Goal: Task Accomplishment & Management: Use online tool/utility

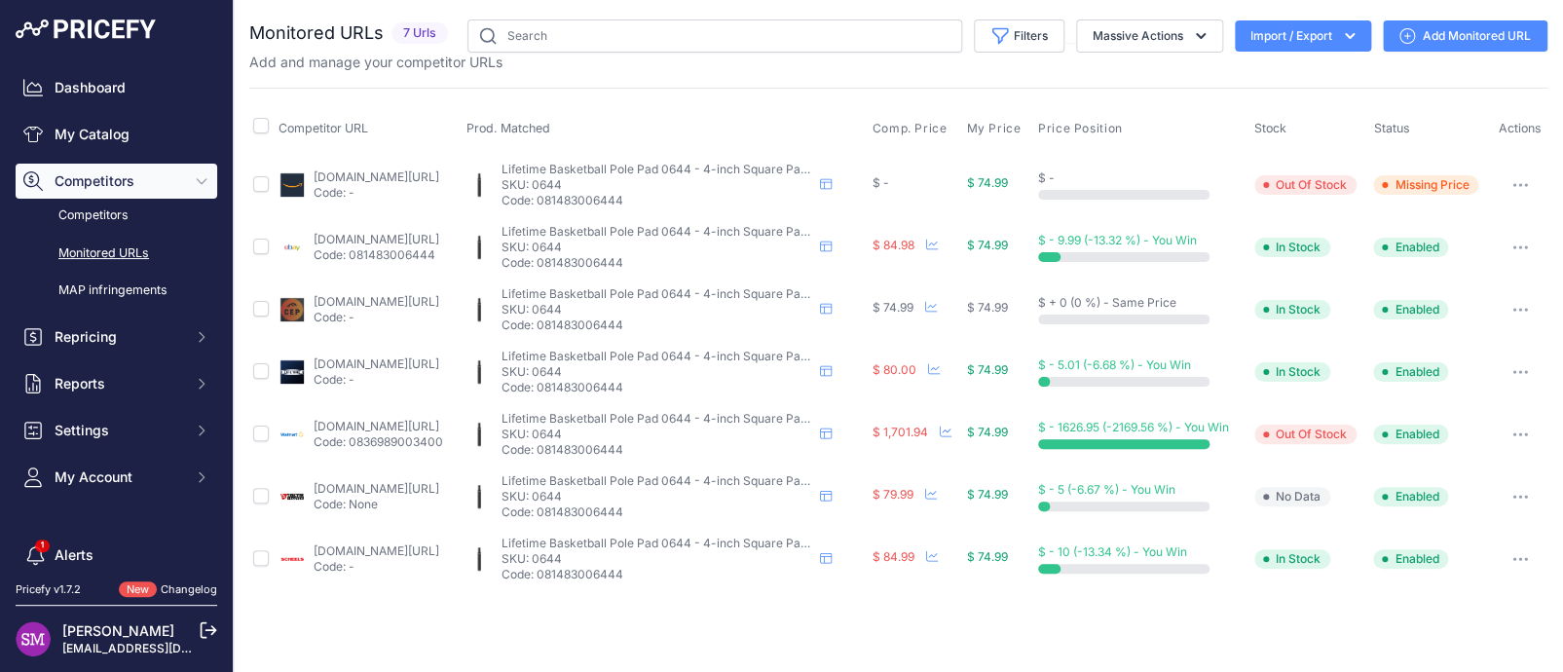
click at [361, 172] on link "[DOMAIN_NAME][URL]" at bounding box center [377, 176] width 126 height 15
click at [397, 427] on link "walmart.com/ip/lifetime-4-in-pole-pad-0644/38474361?selectedofferid=c94f8279549…" at bounding box center [377, 426] width 126 height 15
click at [1527, 437] on button "button" at bounding box center [1520, 434] width 39 height 27
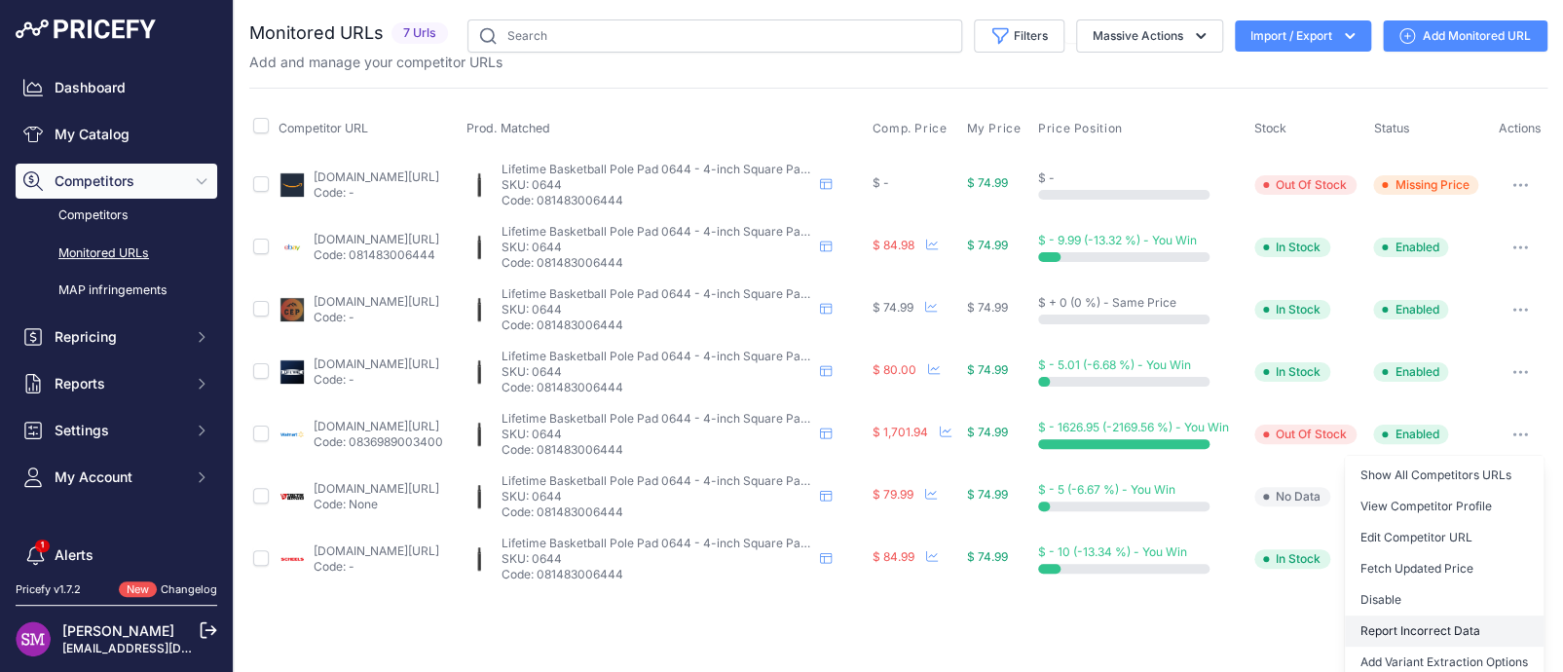
click at [1449, 631] on button "Report Incorrect Data" at bounding box center [1444, 630] width 199 height 31
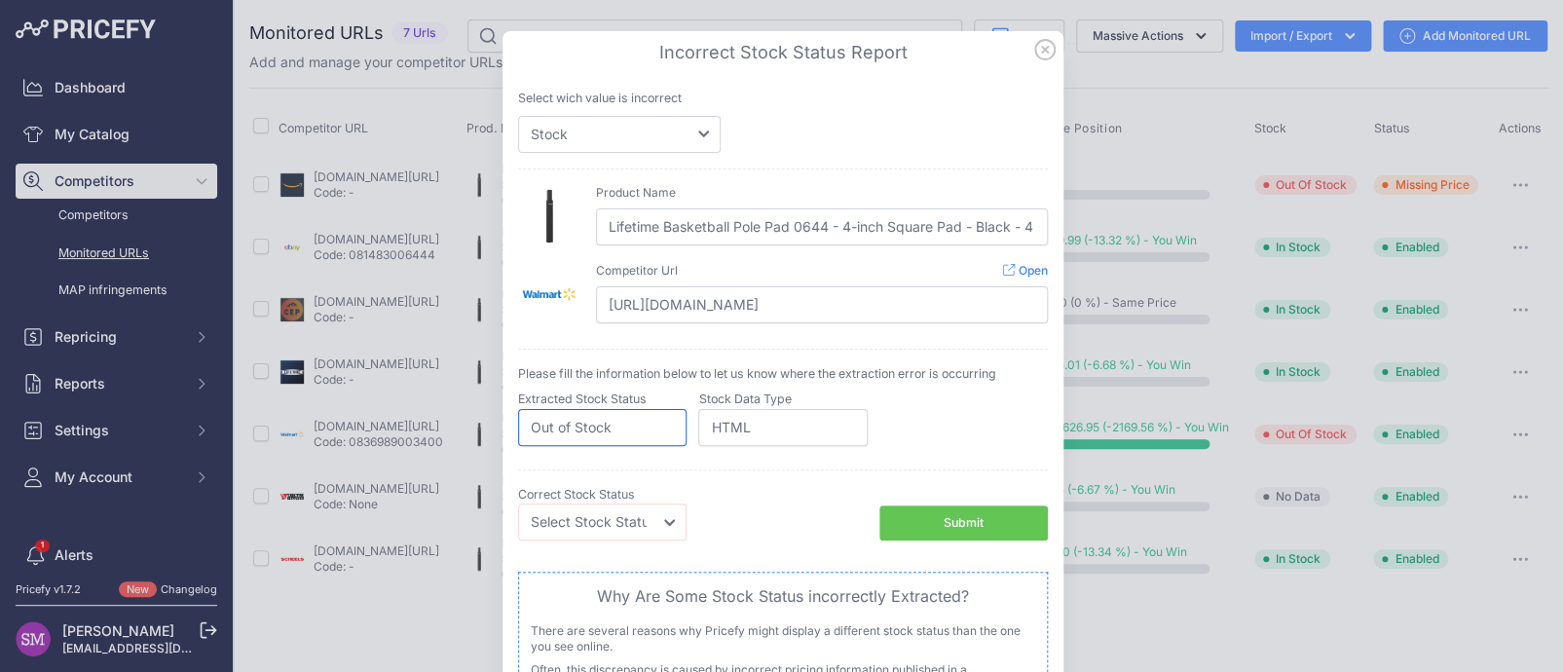
click at [607, 436] on input "Out of Stock" at bounding box center [602, 427] width 168 height 37
click at [643, 525] on select "Select Stock Status Out of Stock In Stock" at bounding box center [602, 521] width 168 height 37
select select "in_stock"
click at [518, 503] on select "Select Stock Status Out of Stock In Stock" at bounding box center [602, 521] width 168 height 37
click at [953, 517] on div "Submit" at bounding box center [964, 523] width 40 height 19
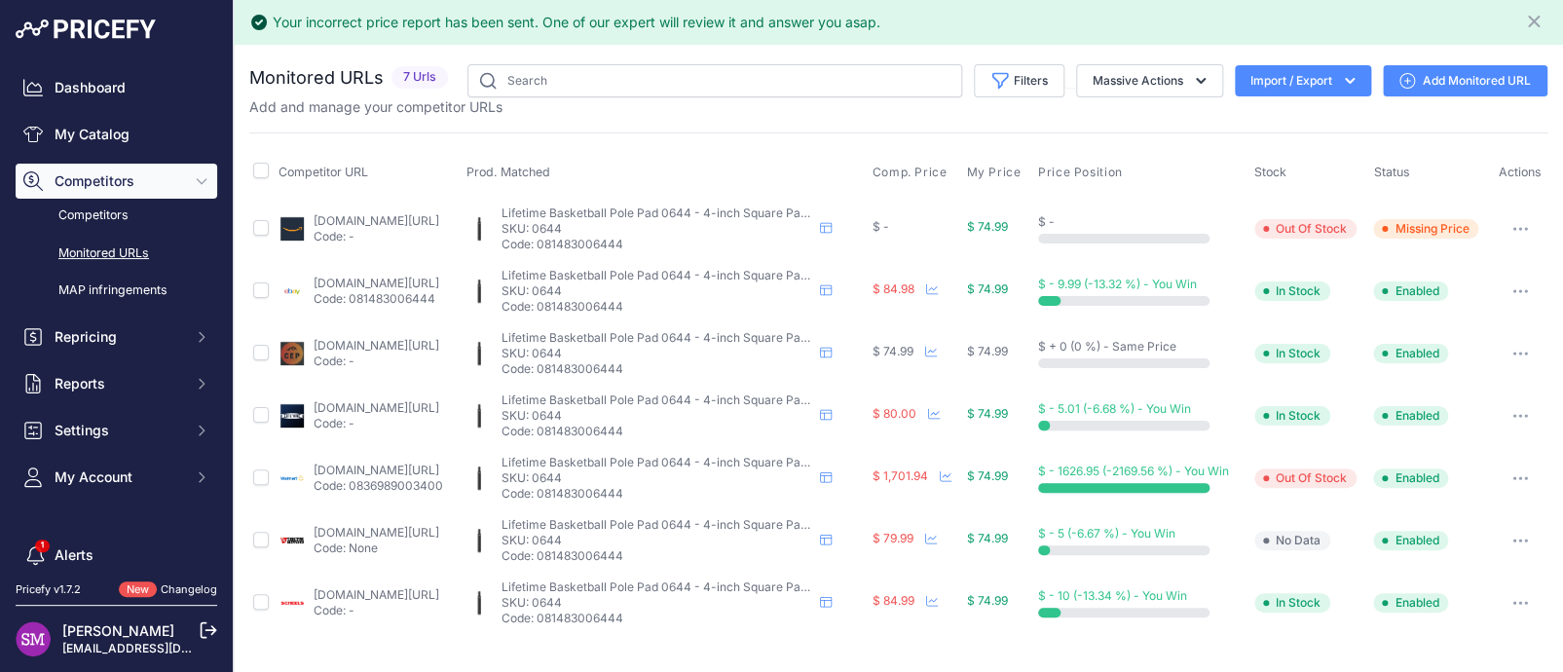
click at [1519, 472] on button "button" at bounding box center [1520, 478] width 39 height 27
click at [1440, 605] on button "Fetch Updated Price" at bounding box center [1444, 612] width 199 height 31
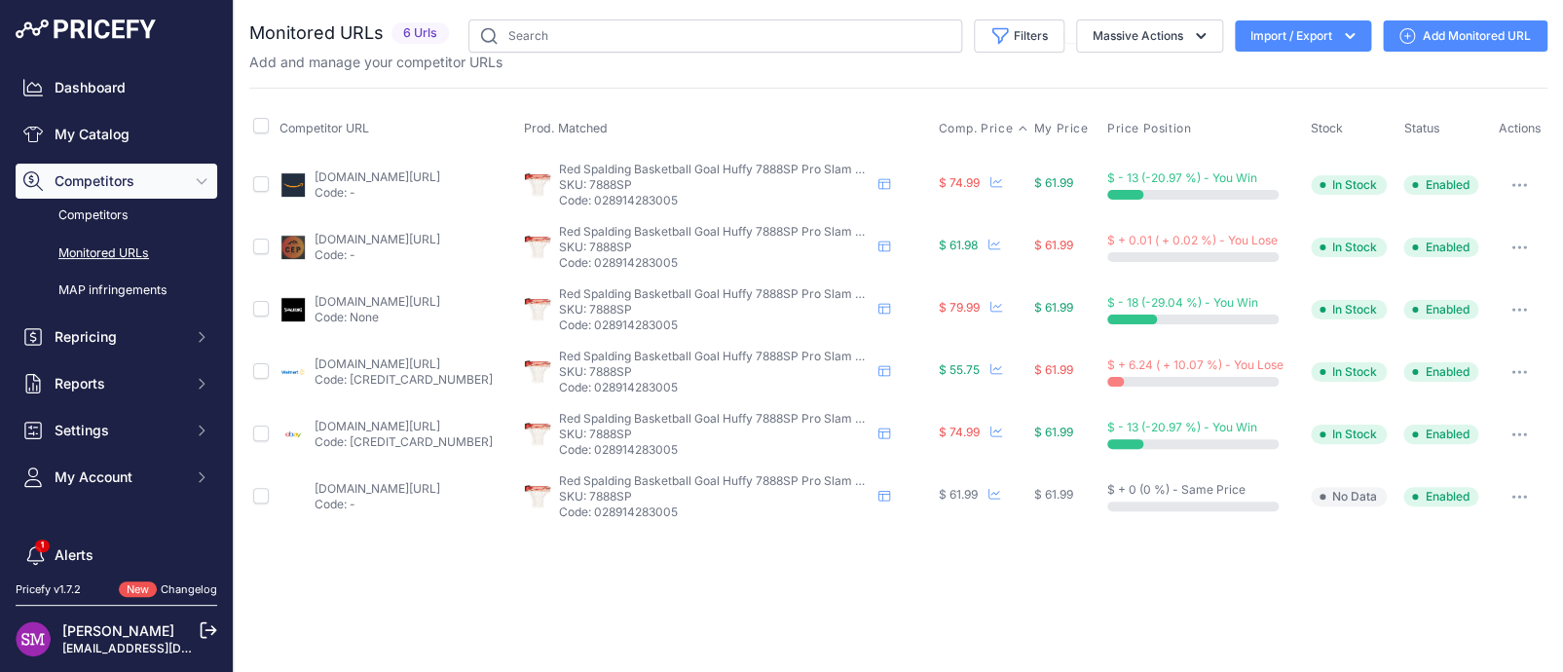
click at [975, 131] on span "Comp. Price" at bounding box center [975, 129] width 75 height 16
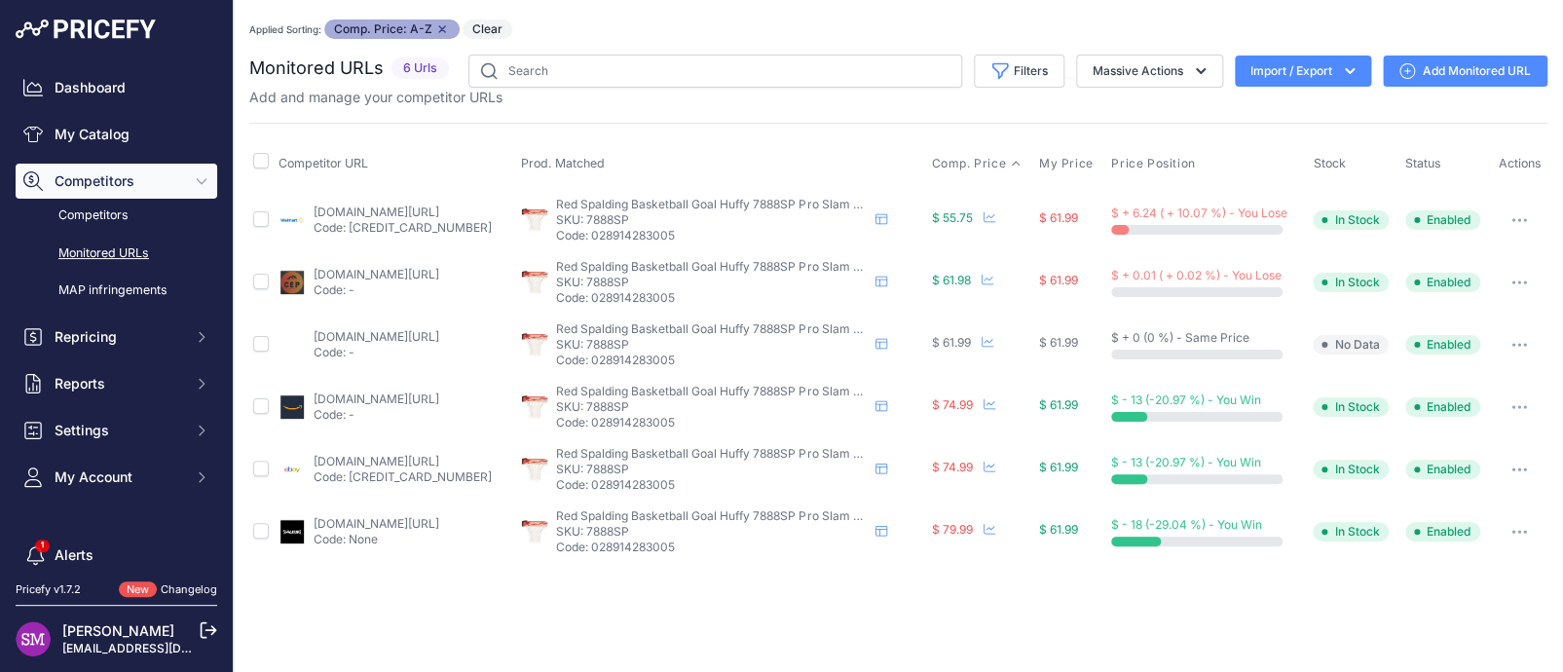
click at [351, 206] on link "walmart.com/ip/spalding-pro-slam-outdoor-basketball-rim-red/743685952?prirule_j…" at bounding box center [377, 212] width 126 height 15
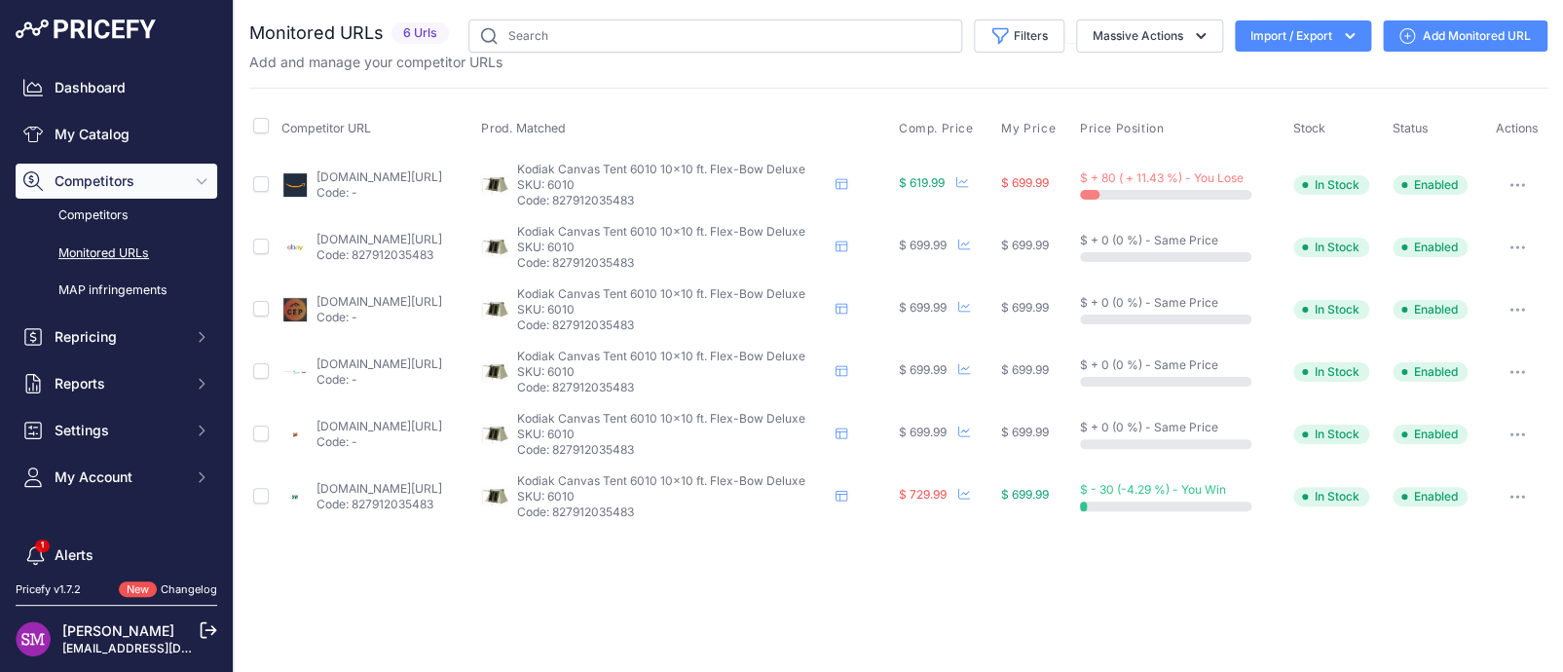
click at [407, 174] on link "amazon.com/gp/product/b001o02tk4?prirule_jdsnikfkfjsd=9996" at bounding box center [380, 176] width 126 height 15
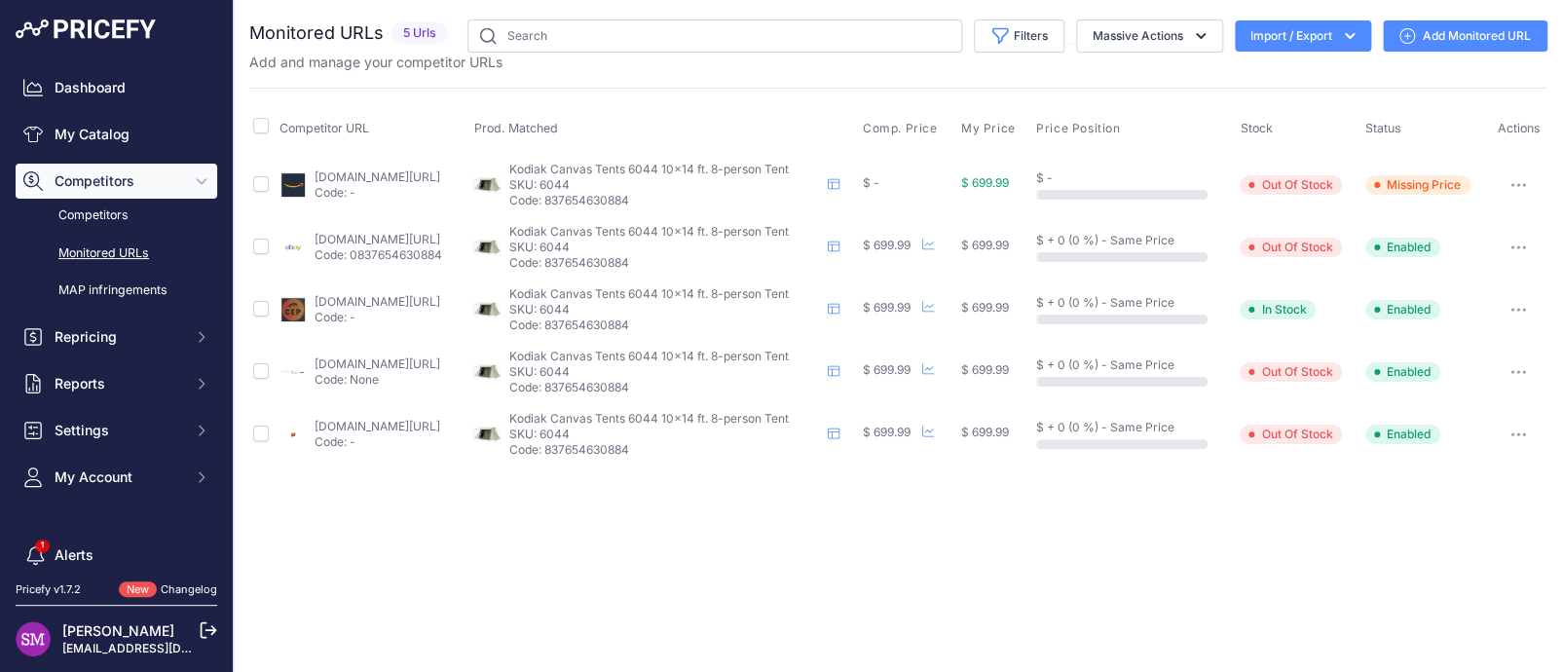
click at [377, 548] on div "Close You are not connected to the internet." at bounding box center [898, 336] width 1329 height 672
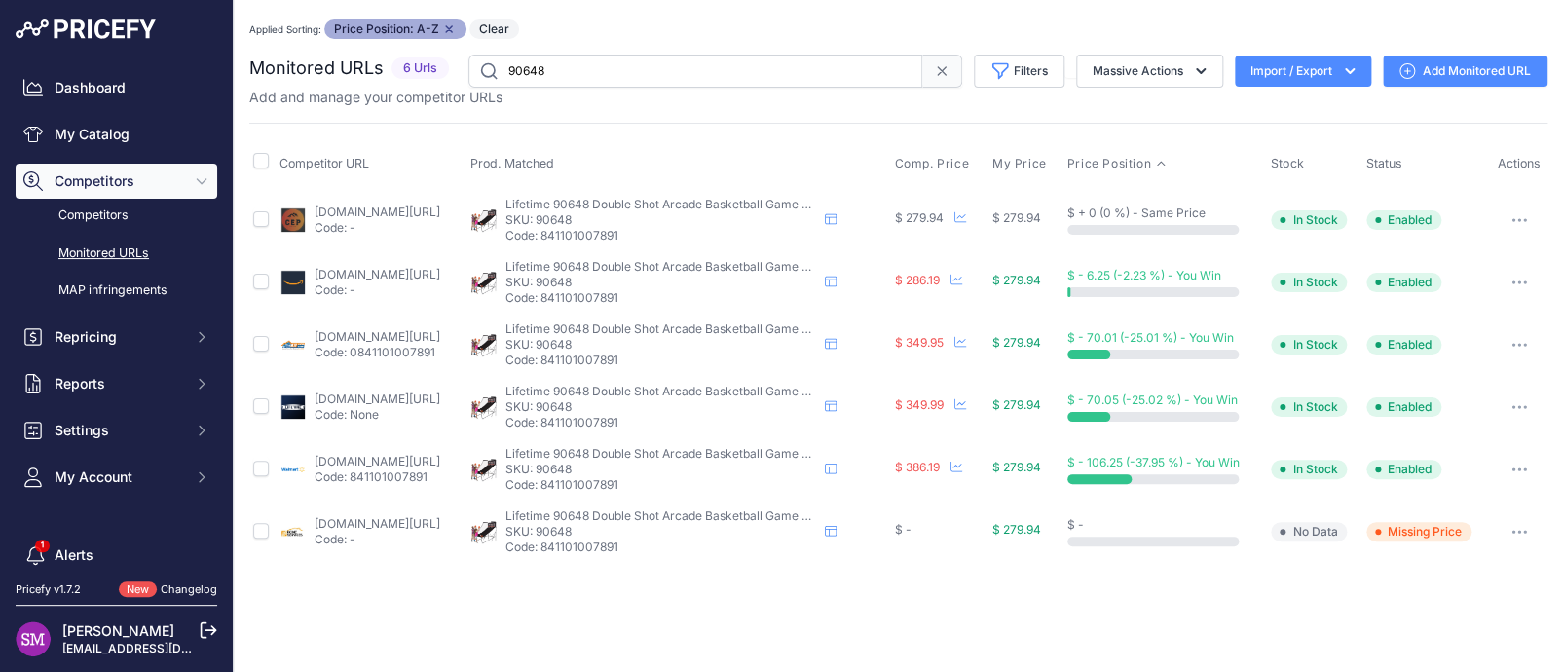
click at [335, 532] on p "Code: -" at bounding box center [378, 540] width 126 height 16
click at [335, 518] on link "homedepot.com/p/lifetime-double-shot-basketball-arcade-system-90648/301548515" at bounding box center [378, 523] width 126 height 15
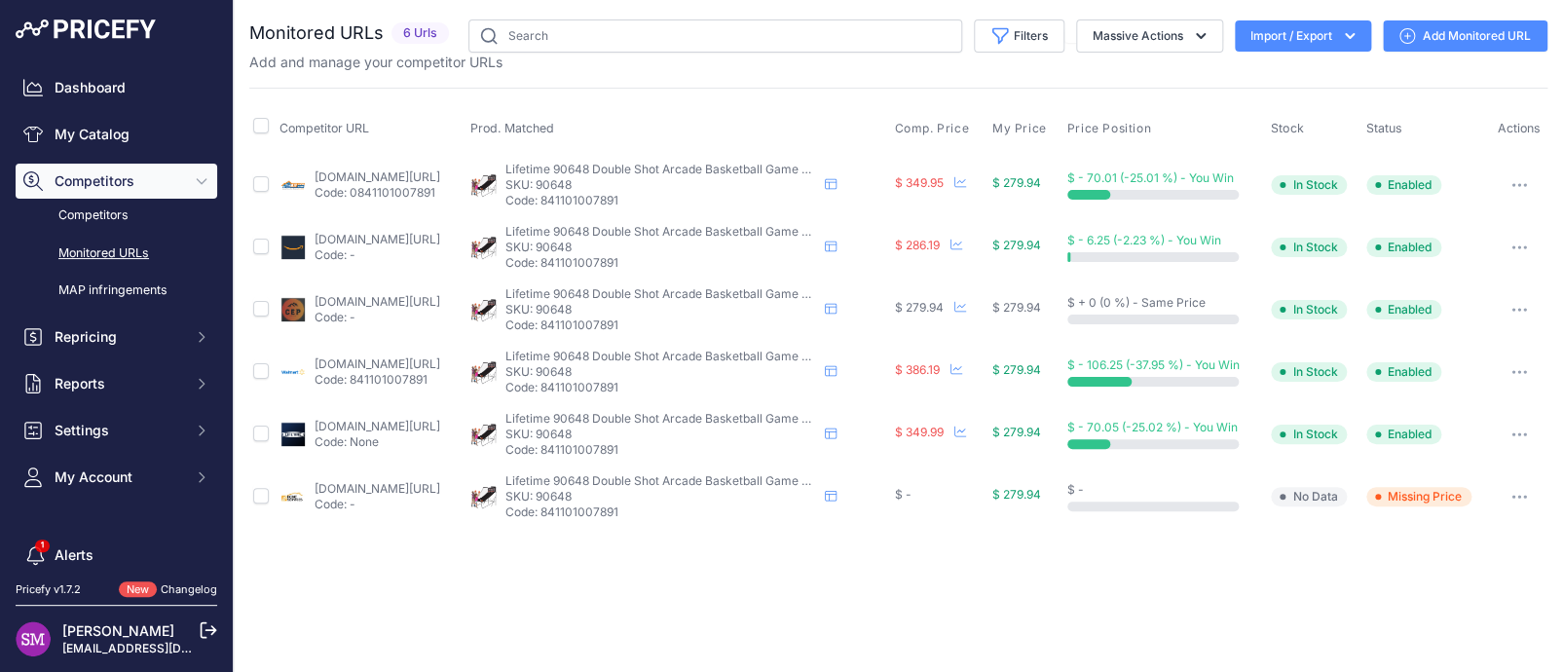
click at [1526, 489] on button "button" at bounding box center [1519, 496] width 39 height 27
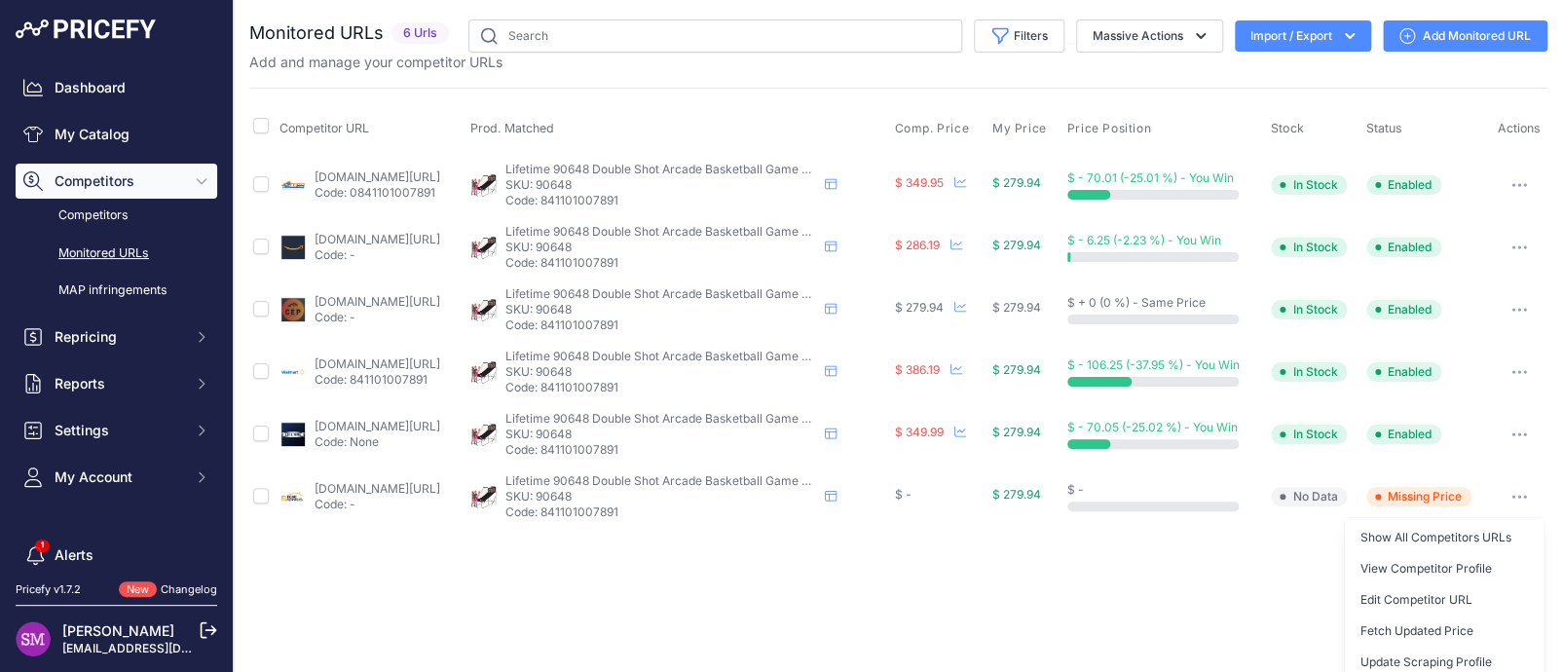
scroll to position [70, 0]
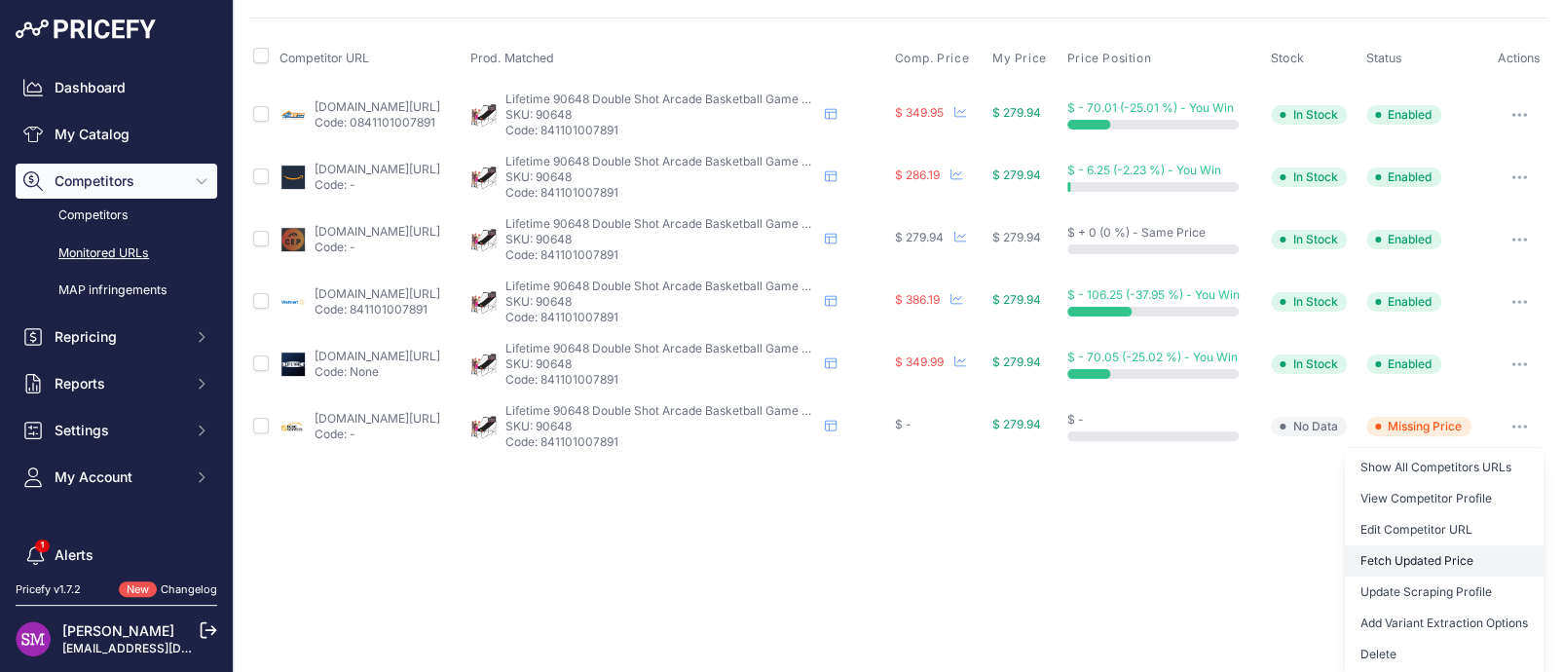
click at [1445, 555] on button "Fetch Updated Price" at bounding box center [1444, 560] width 199 height 31
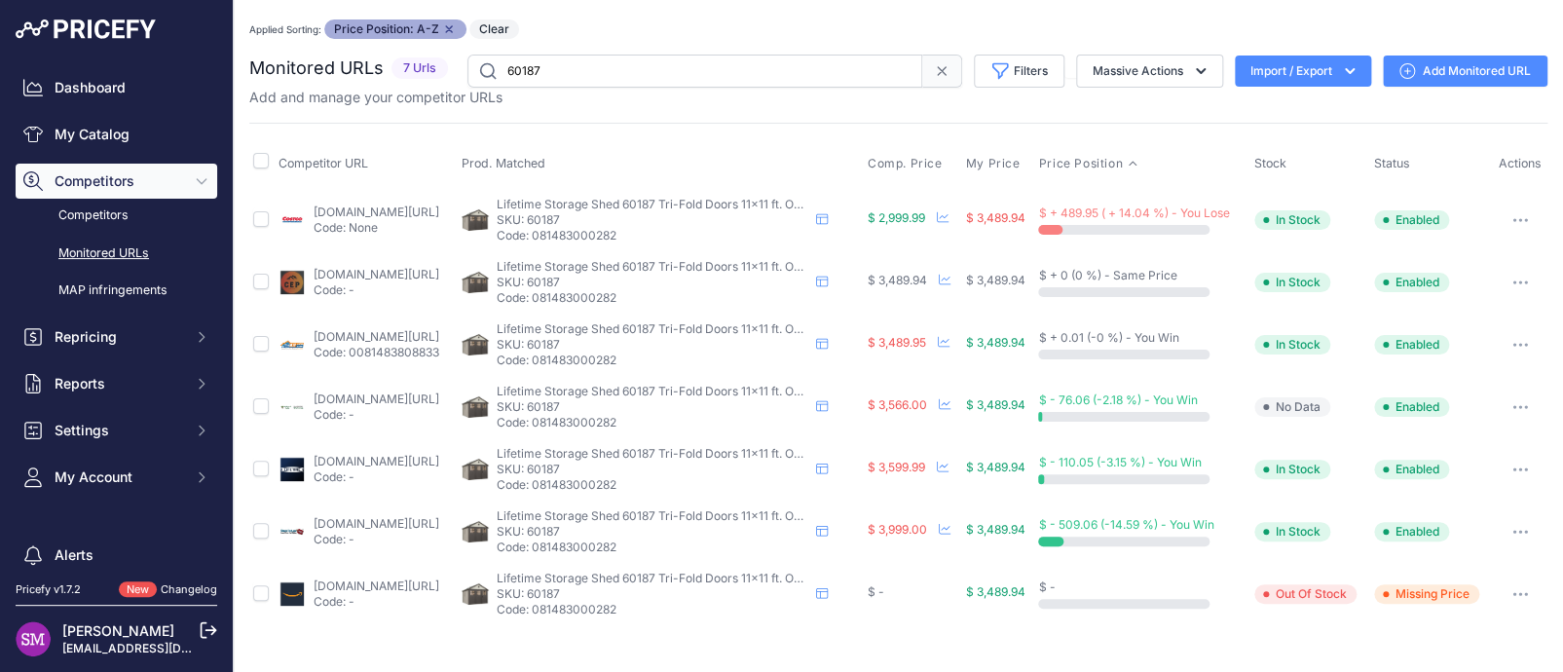
click at [750, 27] on div "Applied Sorting: Price Position: A-Z Remove sort option Clear" at bounding box center [898, 28] width 1298 height 19
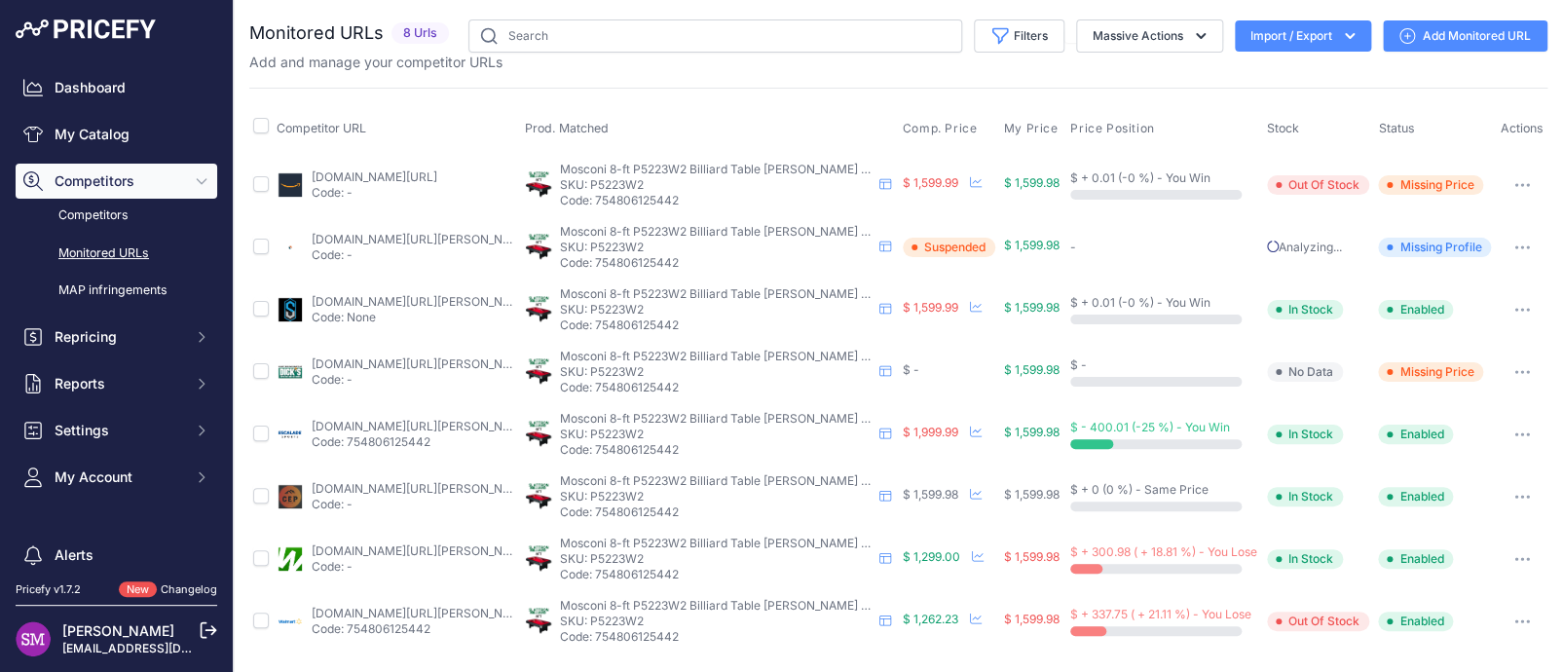
click at [1525, 242] on button "button" at bounding box center [1522, 247] width 39 height 27
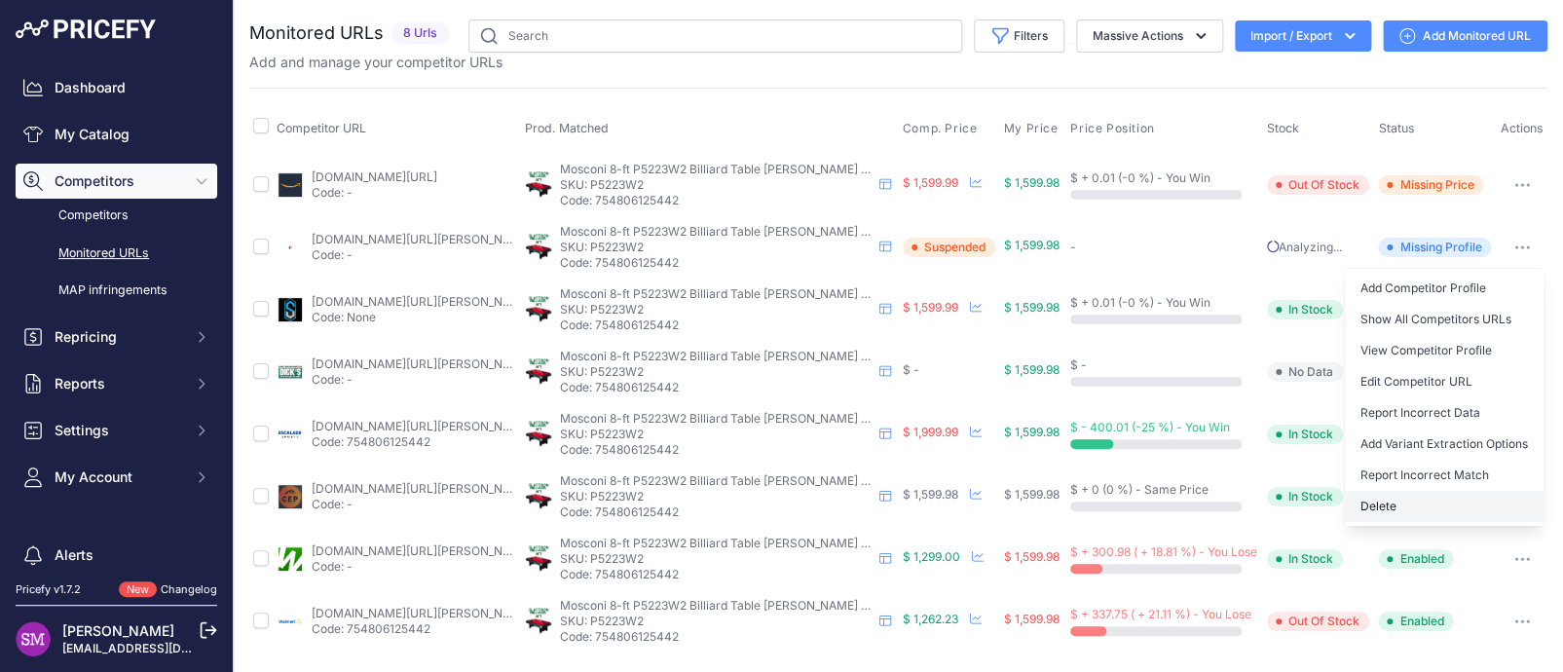
click at [1404, 494] on button "Delete" at bounding box center [1444, 506] width 199 height 31
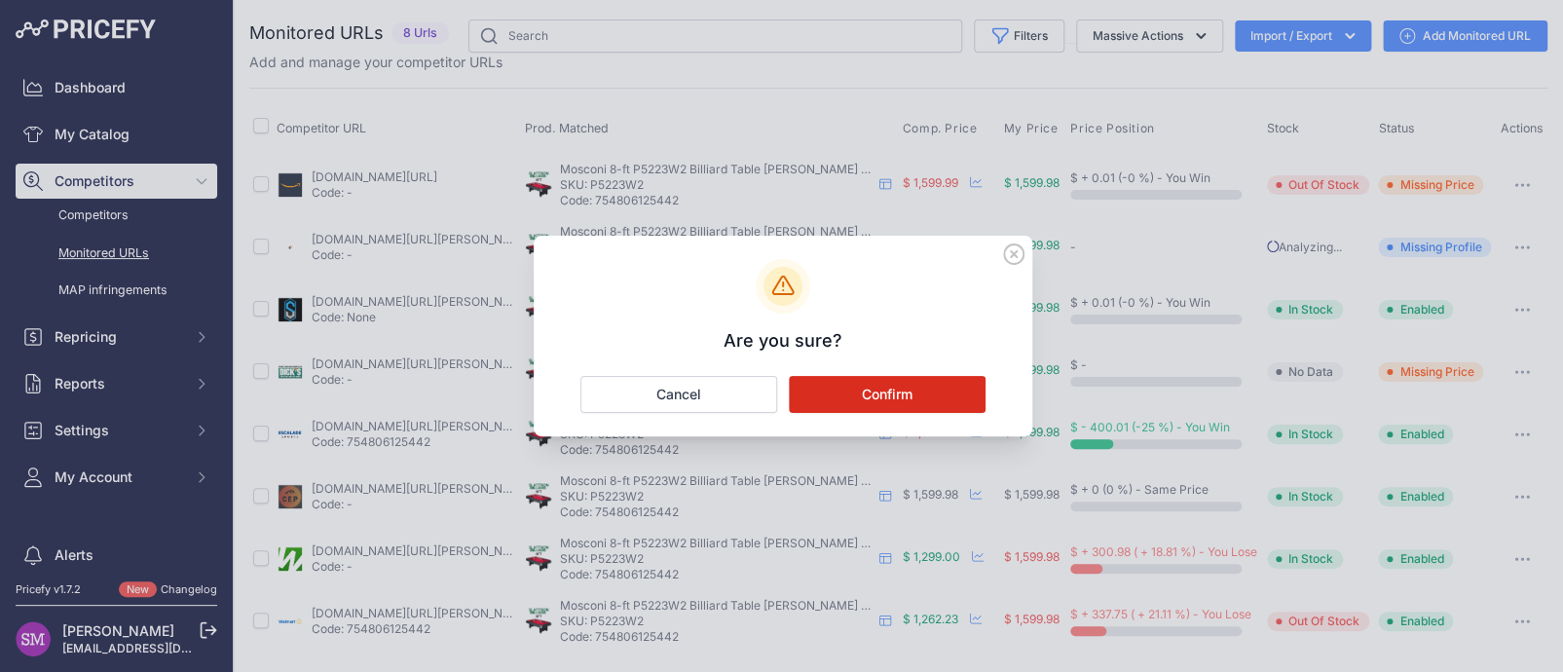
click at [875, 389] on button "Confirm" at bounding box center [887, 394] width 197 height 37
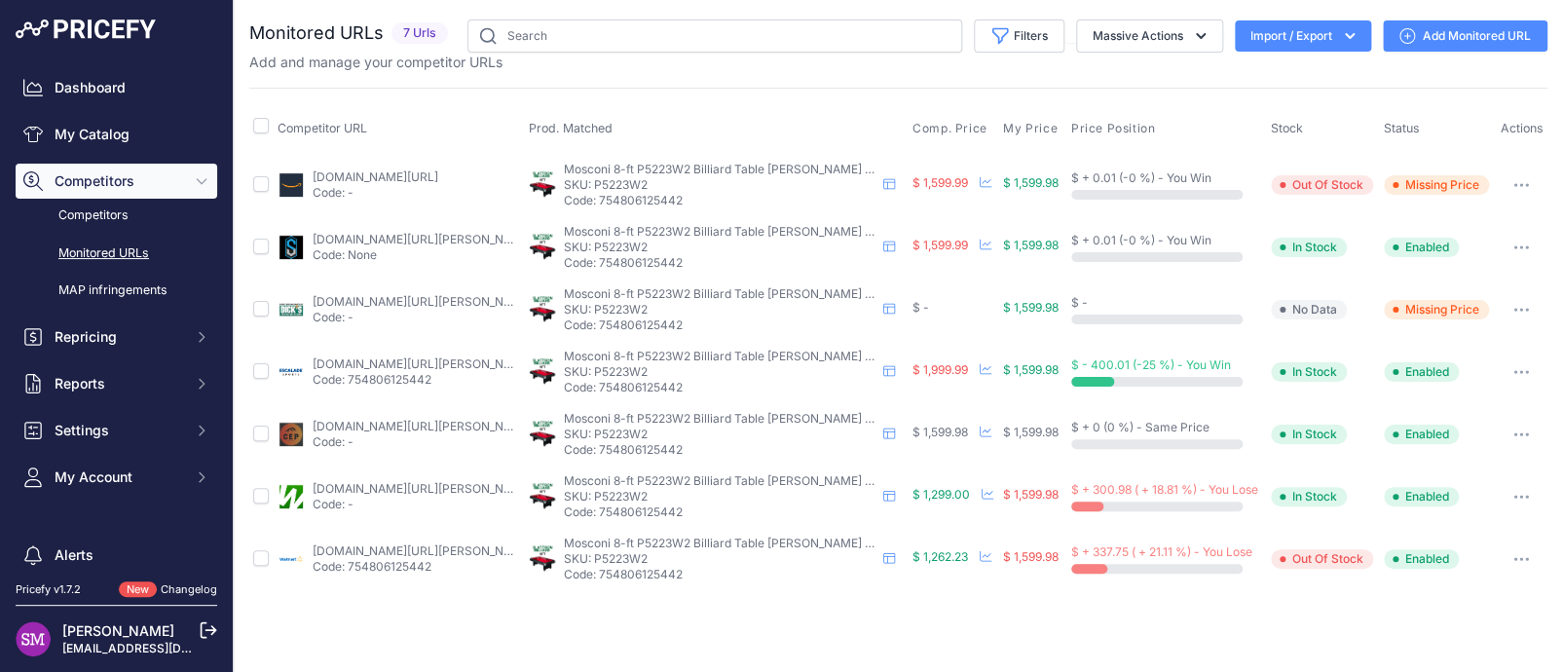
click at [437, 547] on link "walmart.com/ip/mizerak-donovan-ii-8-ft-billiard-table-with-2-cues-set-of-billia…" at bounding box center [423, 550] width 220 height 15
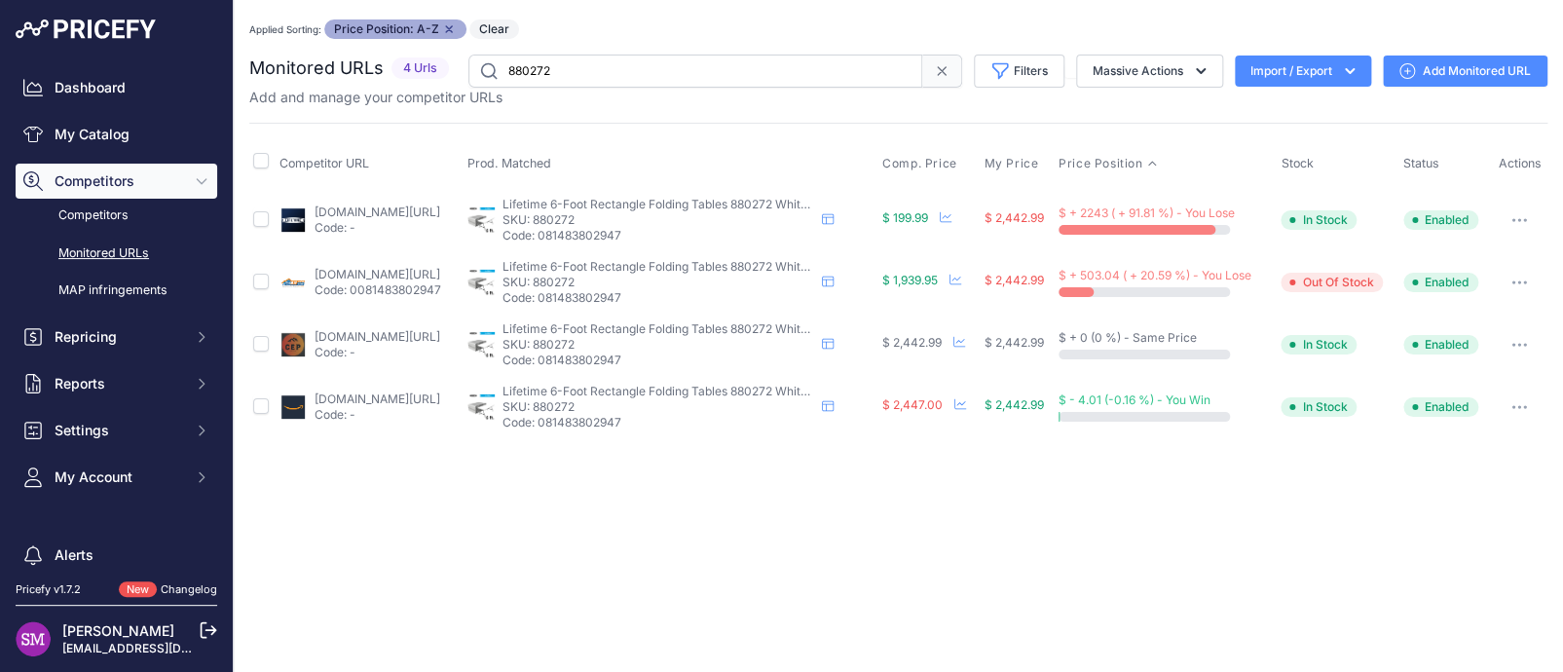
click at [943, 175] on th "Comp. Price" at bounding box center [928, 163] width 101 height 49
click at [947, 162] on span "Comp. Price" at bounding box center [919, 164] width 75 height 16
click at [875, 135] on div "Competitor URL Prod. Matched Comp. Price My Price" at bounding box center [898, 281] width 1298 height 316
click at [846, 106] on div "Monitored URLs 4 Urls" at bounding box center [898, 247] width 1298 height 384
click at [811, 28] on div "Applied Sorting: Price Position: A-Z Remove sort option Comp. Price: A-Z Remove…" at bounding box center [898, 28] width 1298 height 19
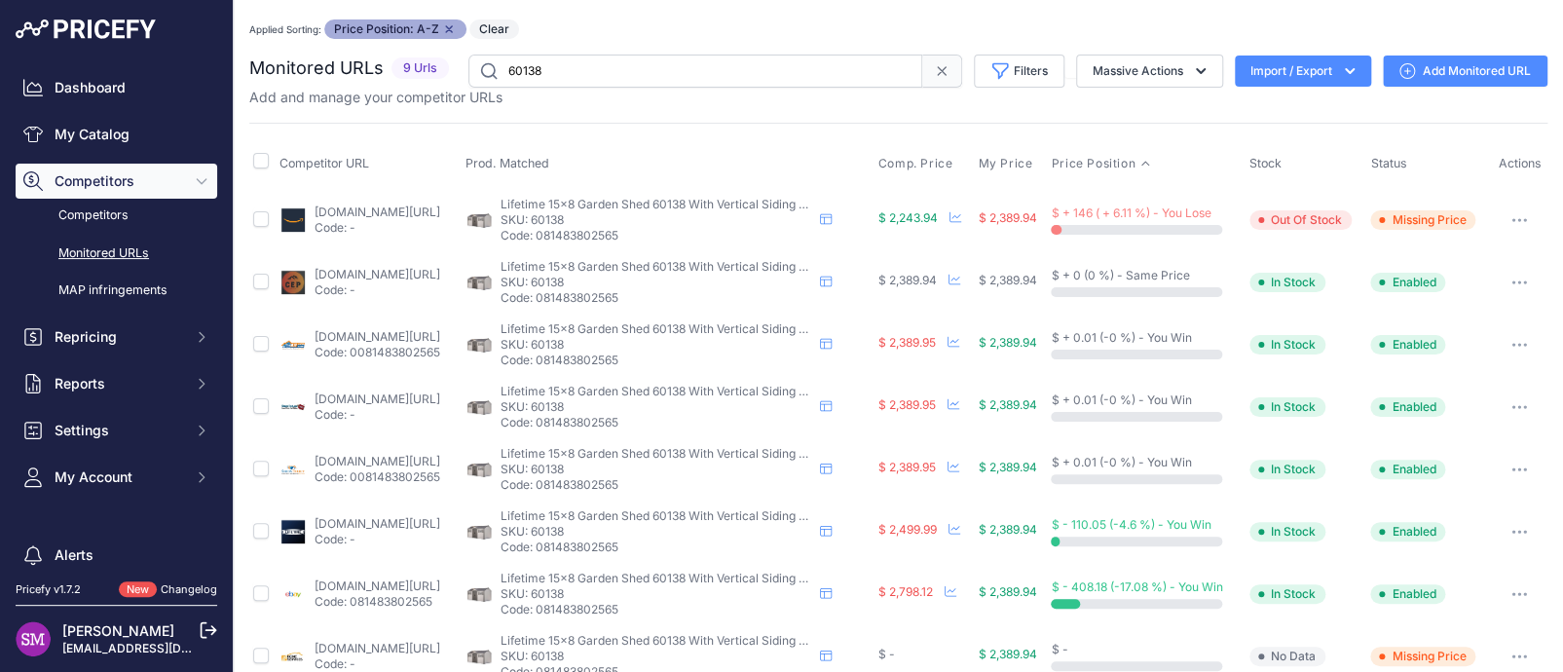
click at [687, 22] on div "Applied Sorting: Price Position: A-Z Remove sort option Clear" at bounding box center [898, 28] width 1298 height 19
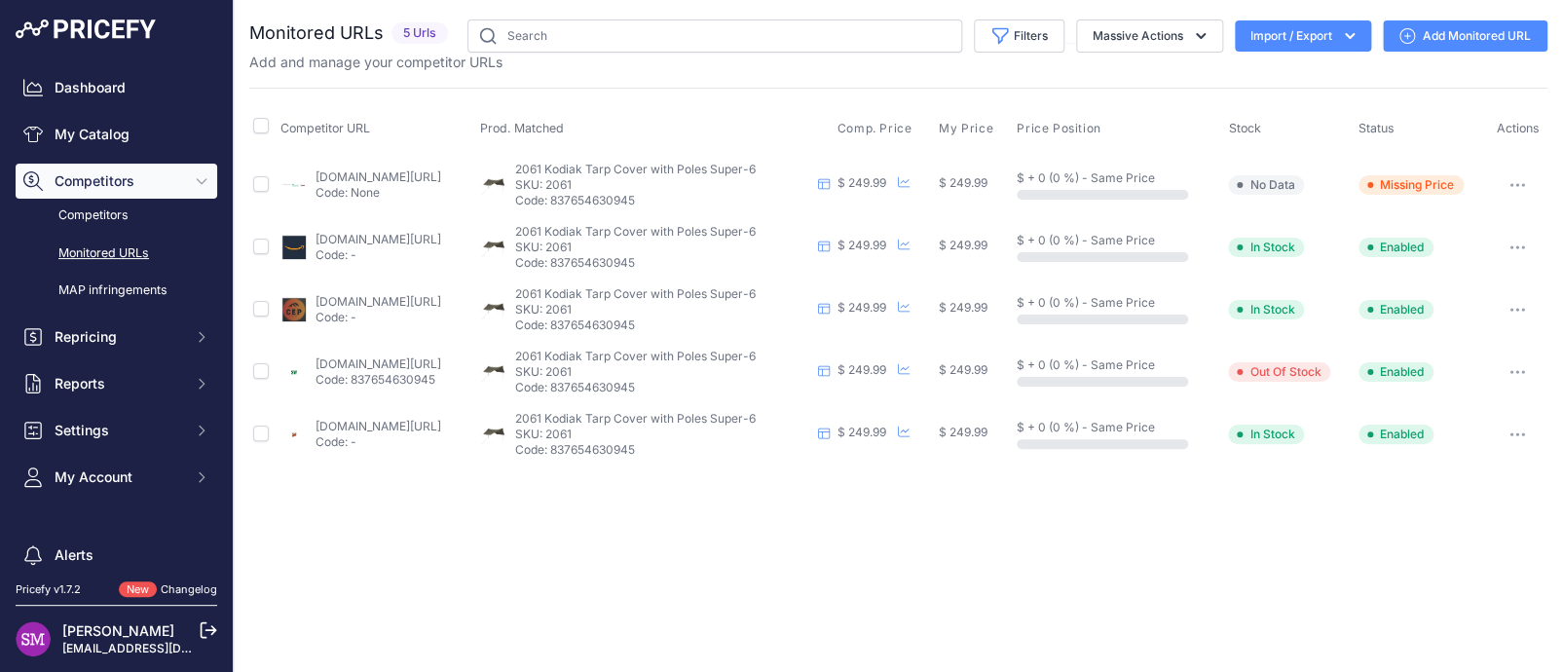
click at [435, 7] on div "You are not connected to the internet. Monitored URLs" at bounding box center [898, 242] width 1298 height 485
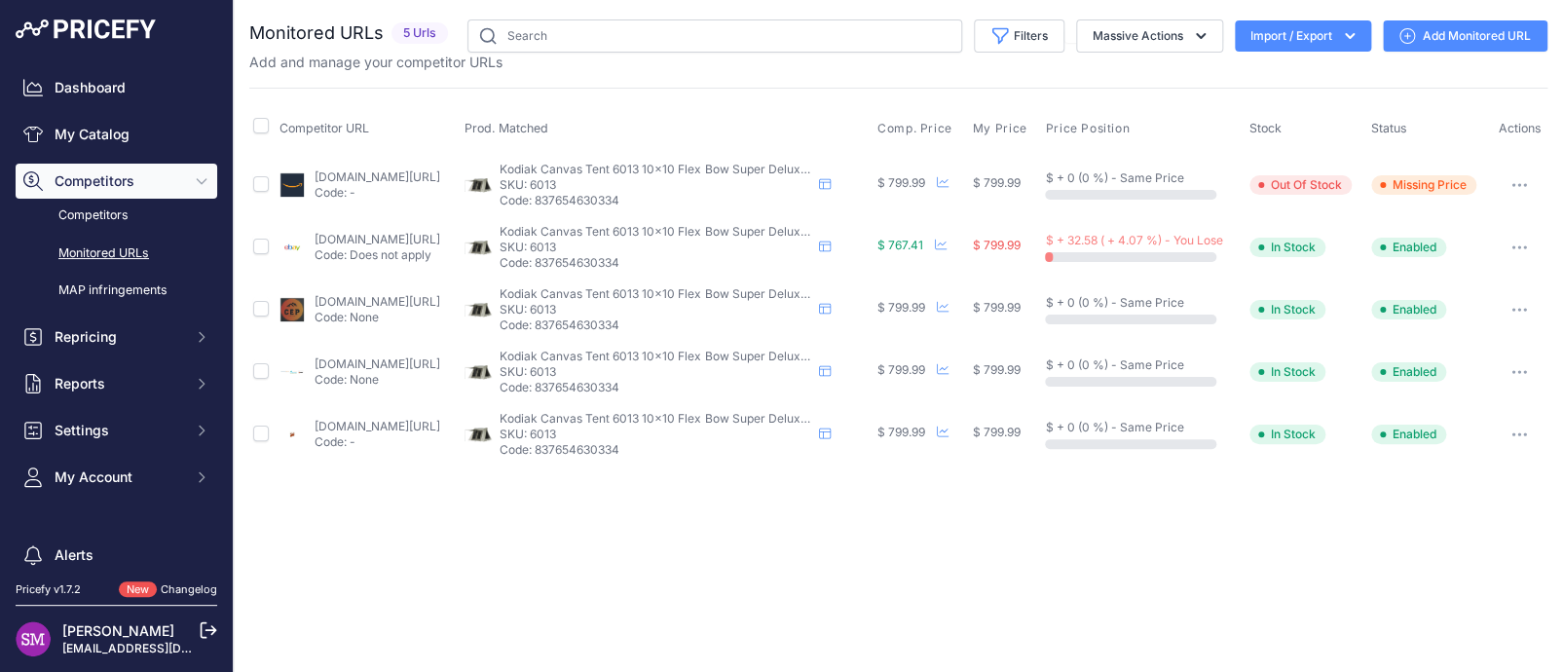
click at [398, 241] on link "[DOMAIN_NAME][URL]" at bounding box center [377, 239] width 126 height 15
click at [1518, 242] on button "button" at bounding box center [1519, 247] width 39 height 27
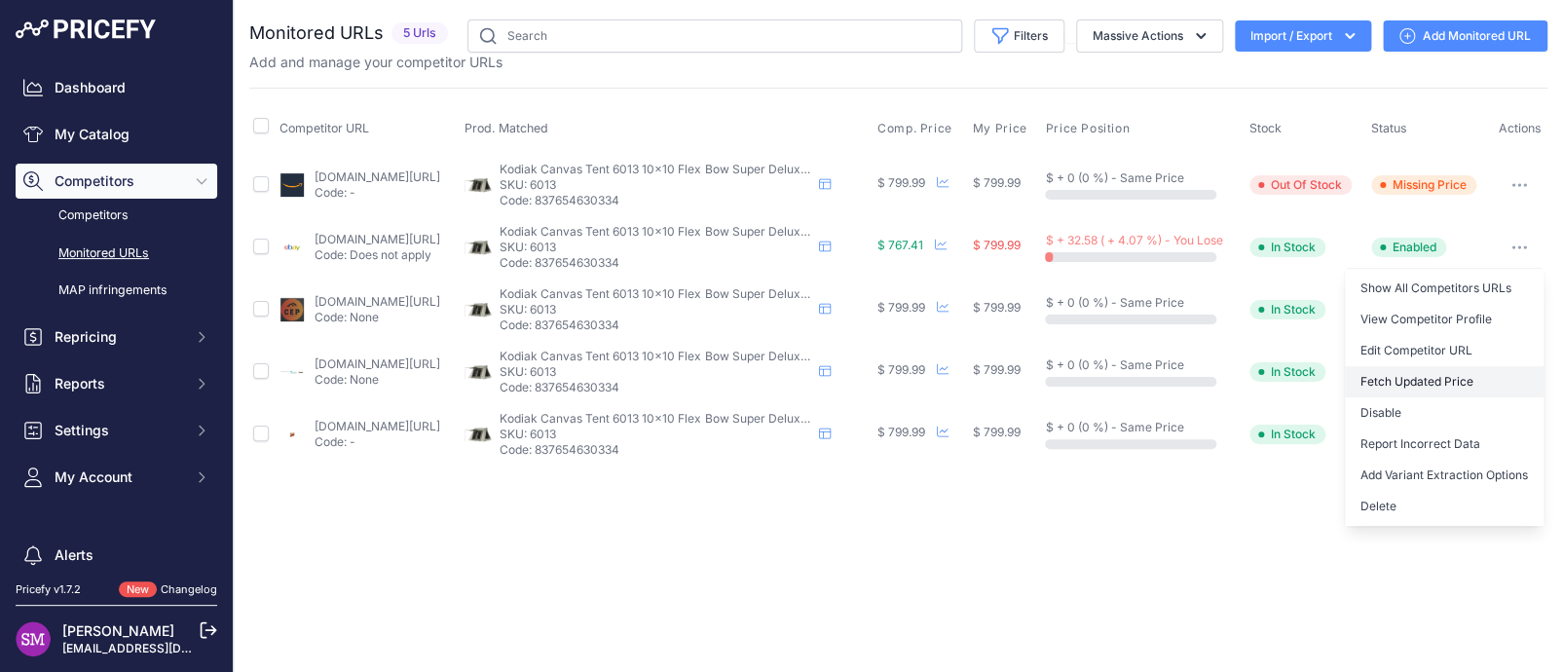
click at [1424, 375] on button "Fetch Updated Price" at bounding box center [1444, 381] width 199 height 31
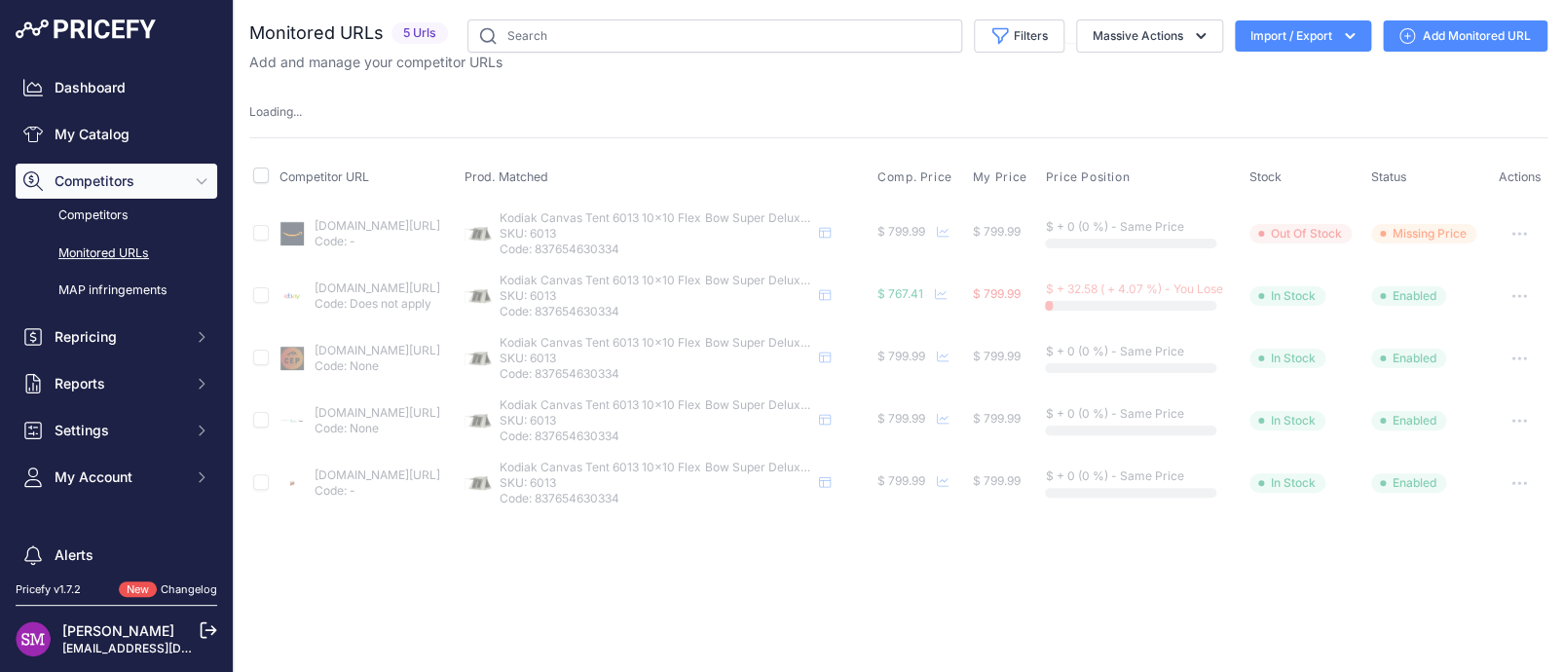
click at [656, 137] on div "Competitor URL Prod. Matched Comp. Price My Price" at bounding box center [898, 326] width 1298 height 378
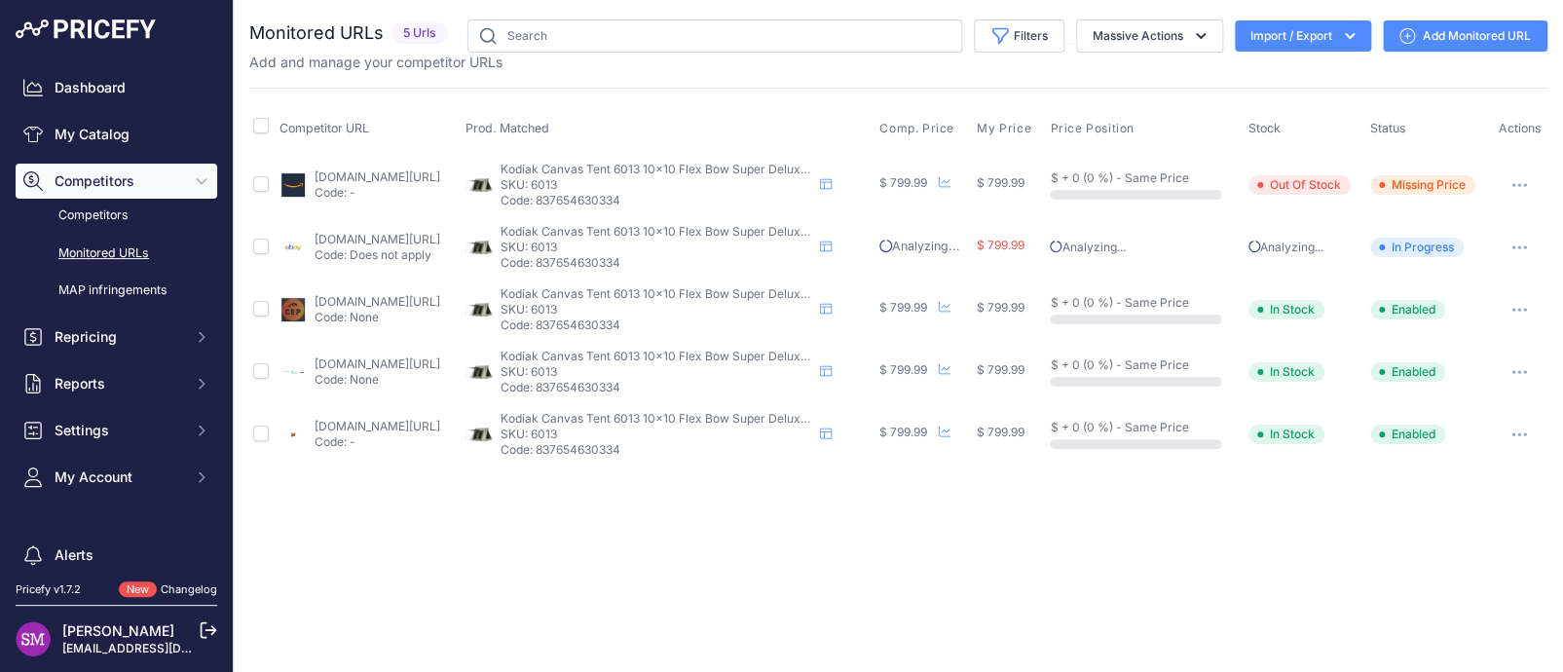
click at [472, 1] on div "You are not connected to the internet. Monitored URLs" at bounding box center [898, 242] width 1298 height 485
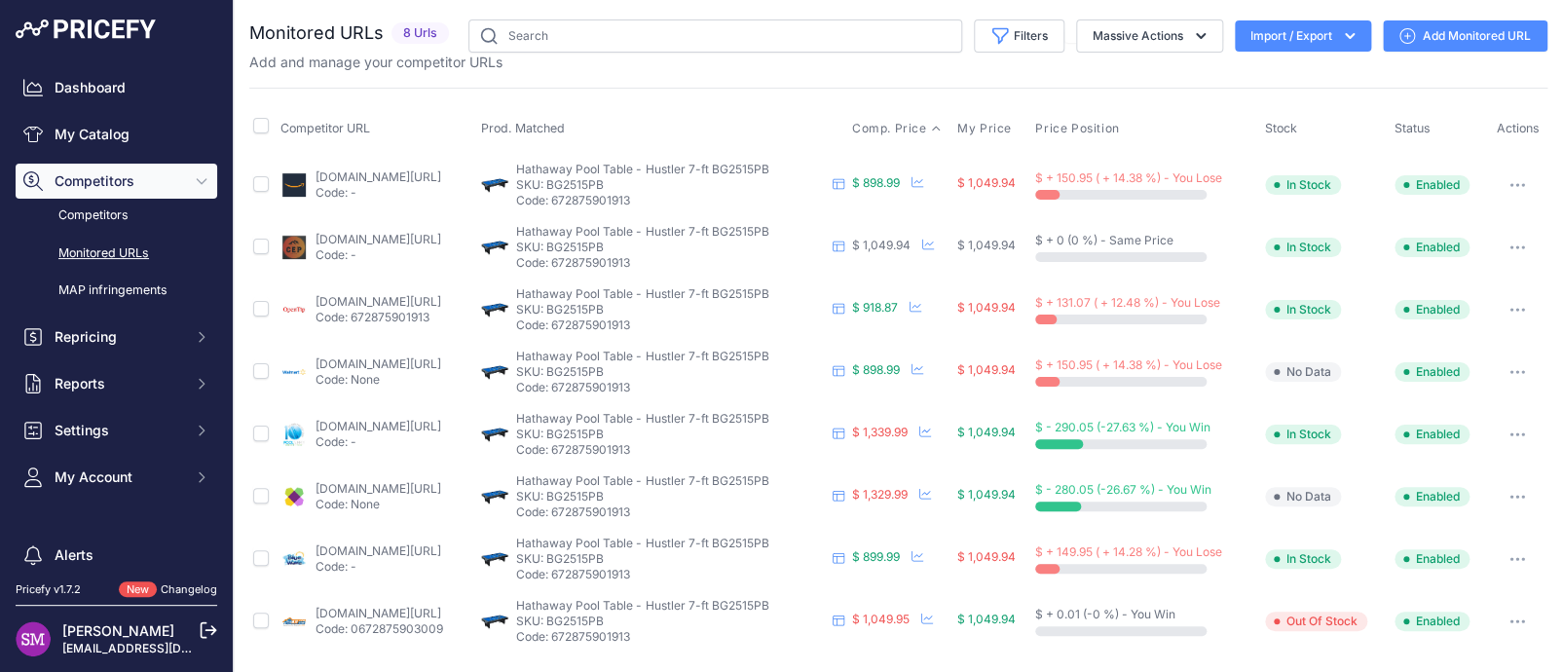
click at [902, 123] on span "Comp. Price" at bounding box center [889, 129] width 75 height 16
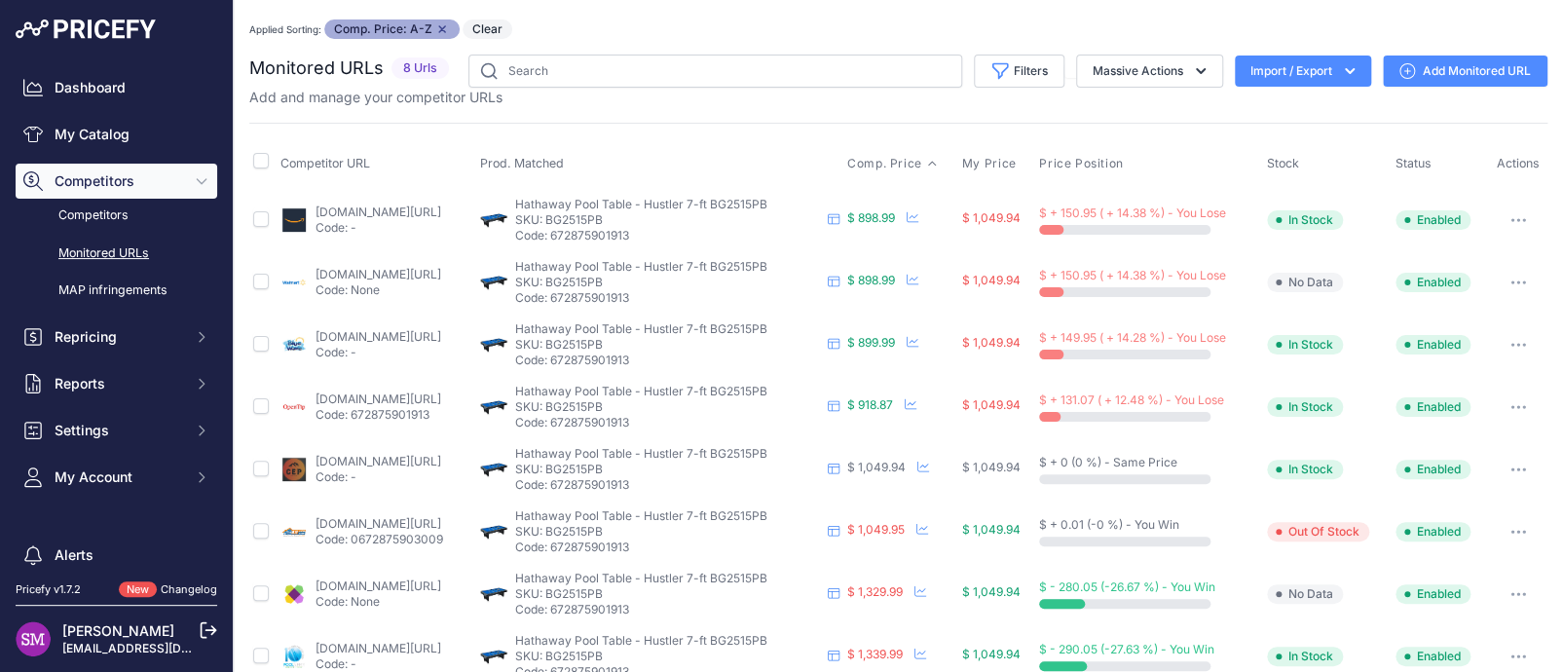
click at [766, 119] on div "Monitored URLs 8 Urls" at bounding box center [898, 371] width 1298 height 633
